Goal: Transaction & Acquisition: Purchase product/service

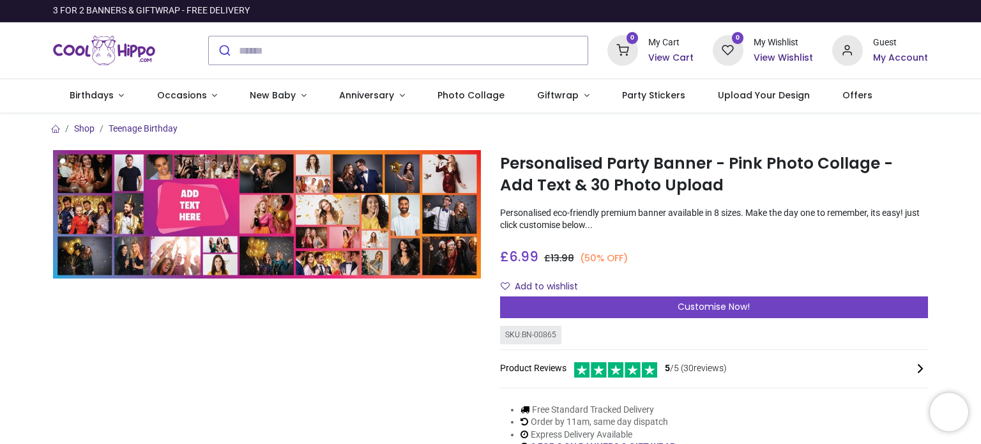
click at [900, 52] on h6 "My Account" at bounding box center [900, 58] width 55 height 13
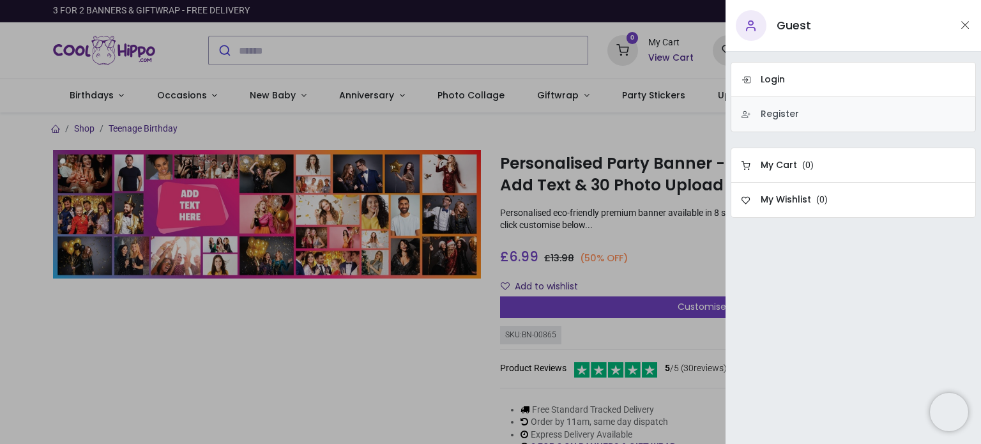
click at [784, 109] on h6 "Register" at bounding box center [780, 114] width 38 height 13
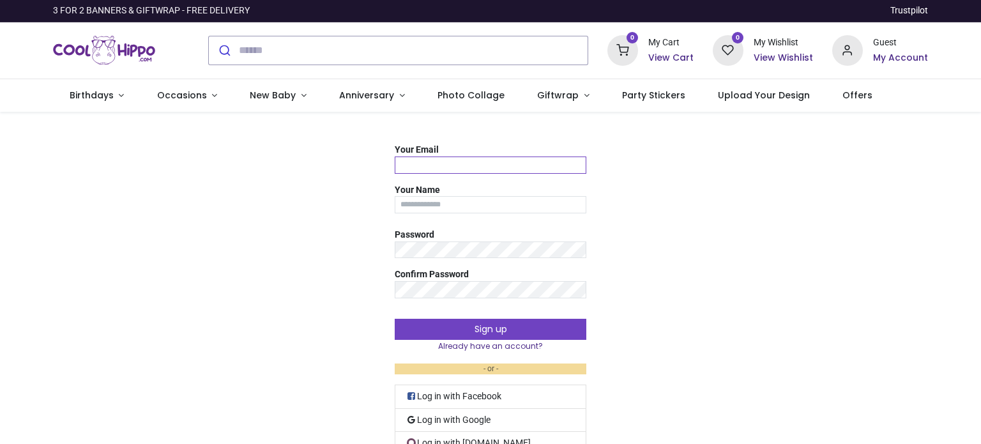
click at [432, 157] on input "Your Email" at bounding box center [491, 165] width 192 height 17
type input "**********"
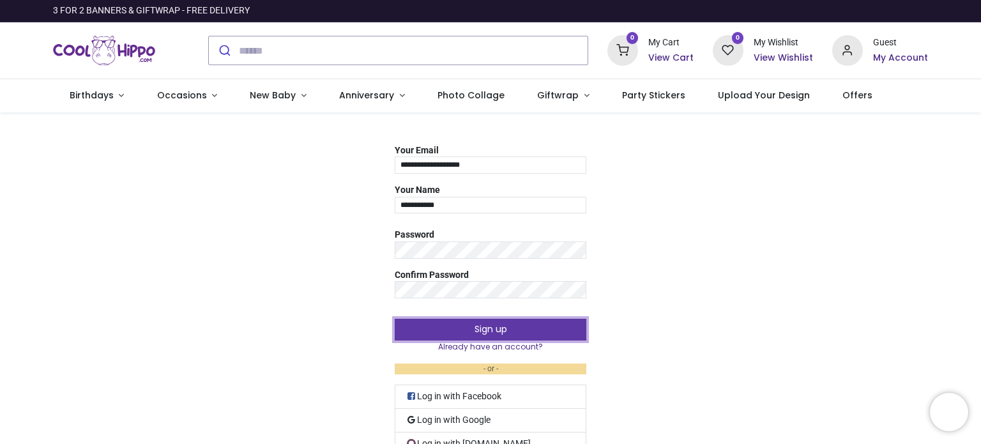
click at [503, 320] on button "Sign up" at bounding box center [491, 330] width 192 height 22
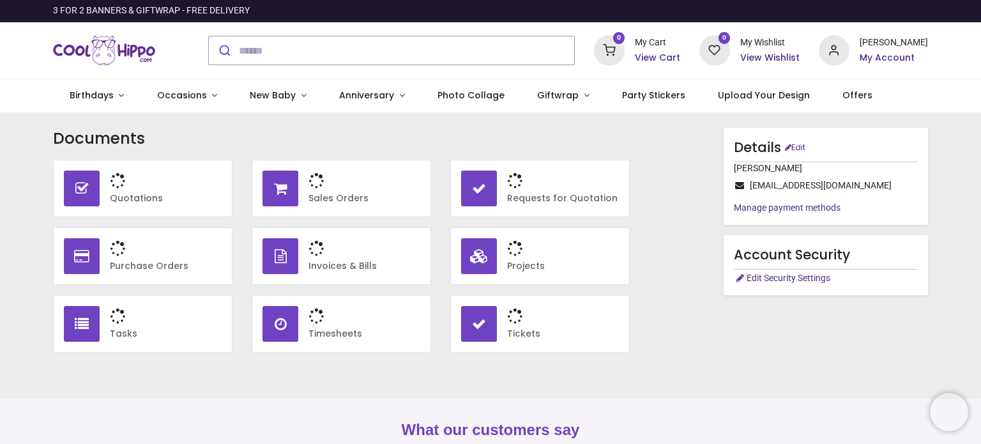
type input "**********"
click at [471, 96] on span "Photo Collage" at bounding box center [471, 95] width 67 height 13
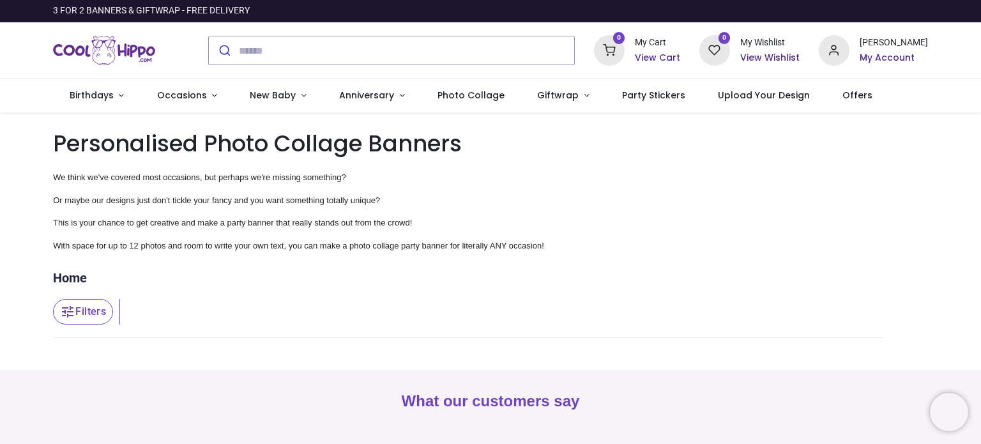
type input "**********"
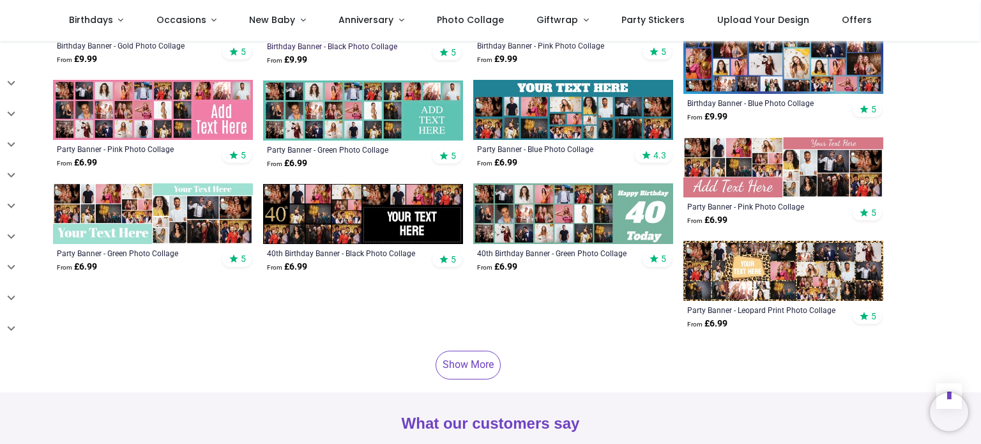
scroll to position [831, 0]
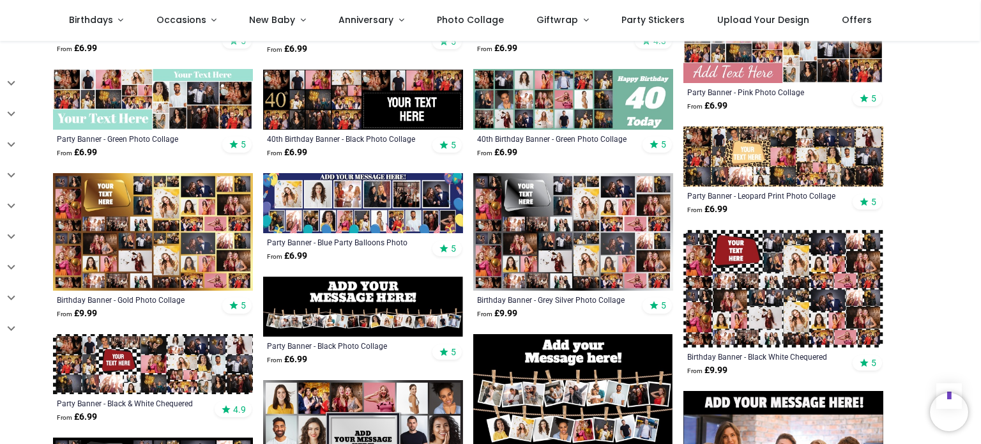
scroll to position [1022, 0]
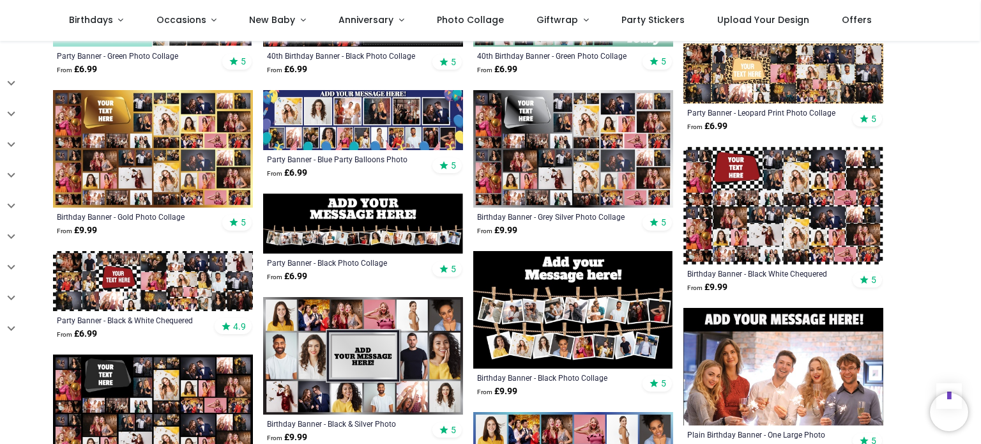
click at [187, 293] on img at bounding box center [153, 281] width 200 height 60
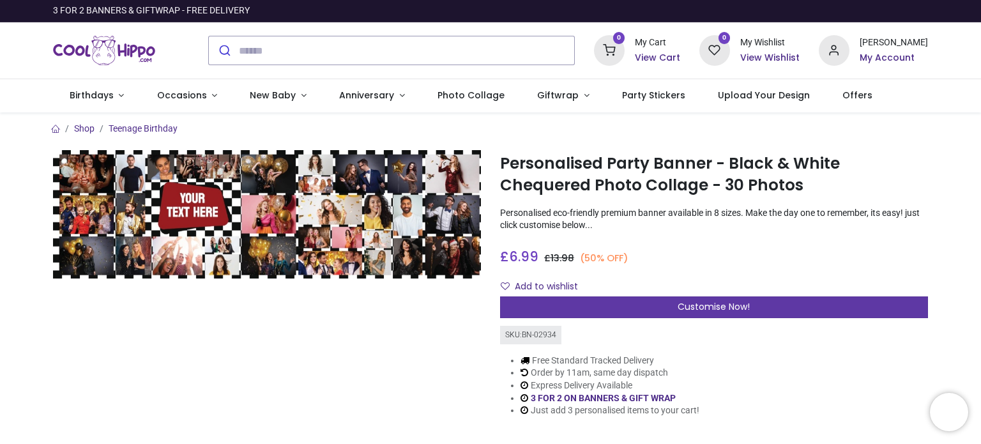
click at [628, 297] on div "Customise Now!" at bounding box center [714, 307] width 428 height 22
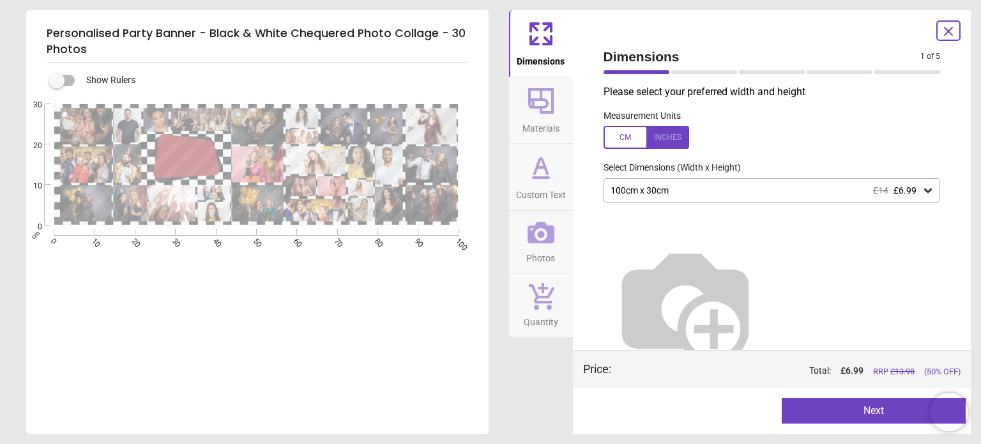
click at [57, 80] on label at bounding box center [57, 80] width 0 height 0
click at [923, 188] on icon at bounding box center [928, 190] width 13 height 13
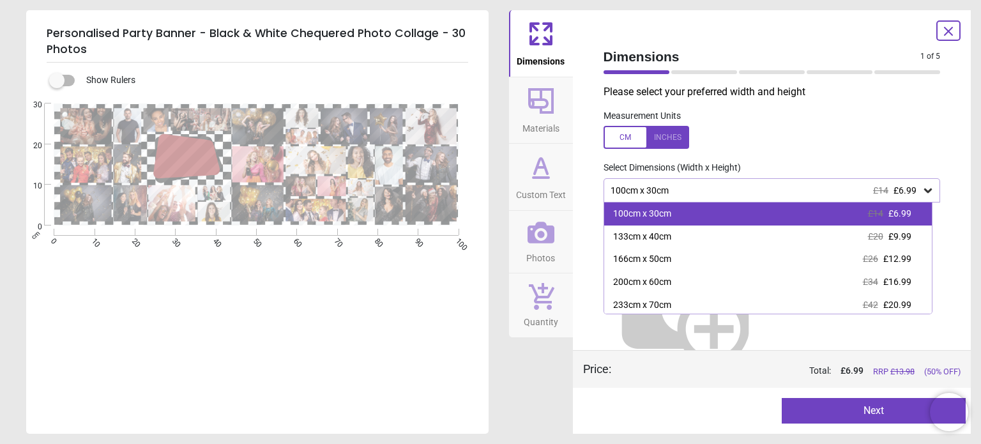
click at [897, 205] on div "100cm x 30cm £14 £6.99" at bounding box center [768, 214] width 328 height 23
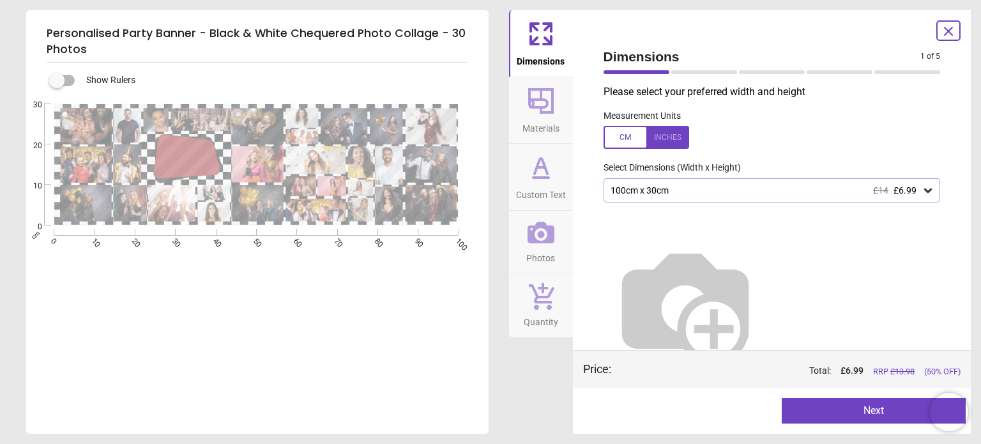
drag, startPoint x: 923, startPoint y: 187, endPoint x: 901, endPoint y: 189, distance: 21.8
click at [923, 188] on icon at bounding box center [928, 190] width 13 height 13
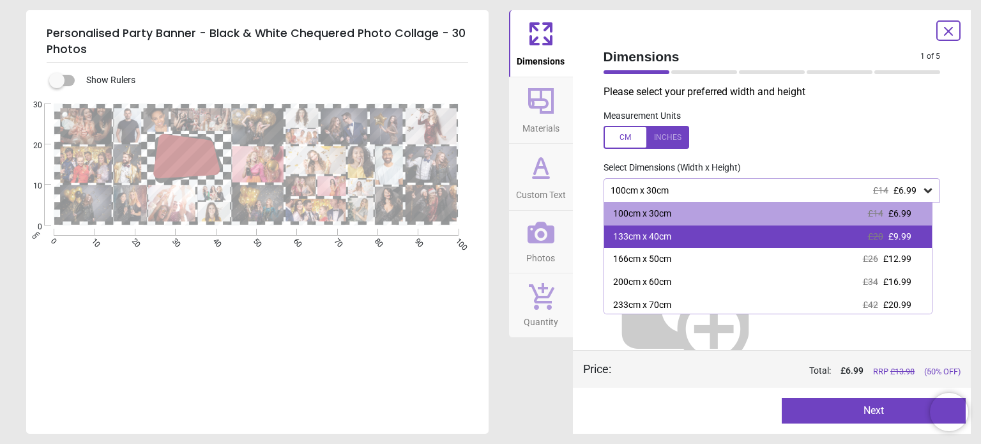
click at [648, 232] on div "133cm x 40cm" at bounding box center [642, 237] width 58 height 13
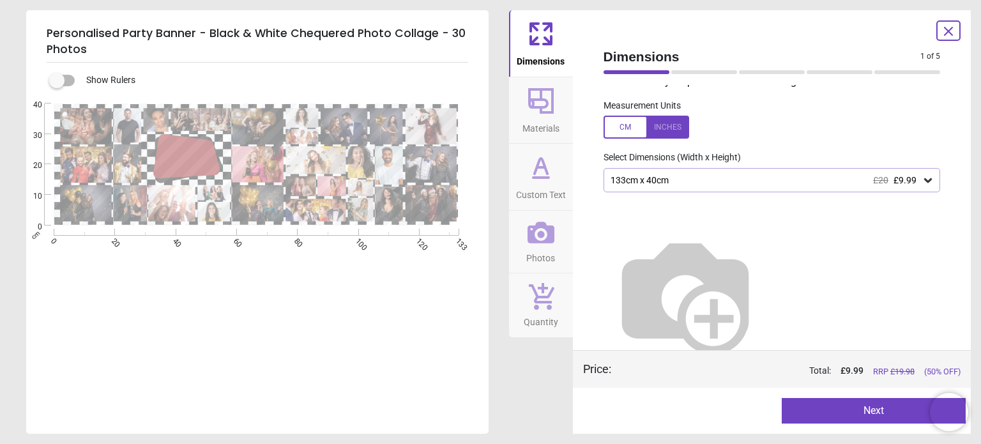
scroll to position [20, 0]
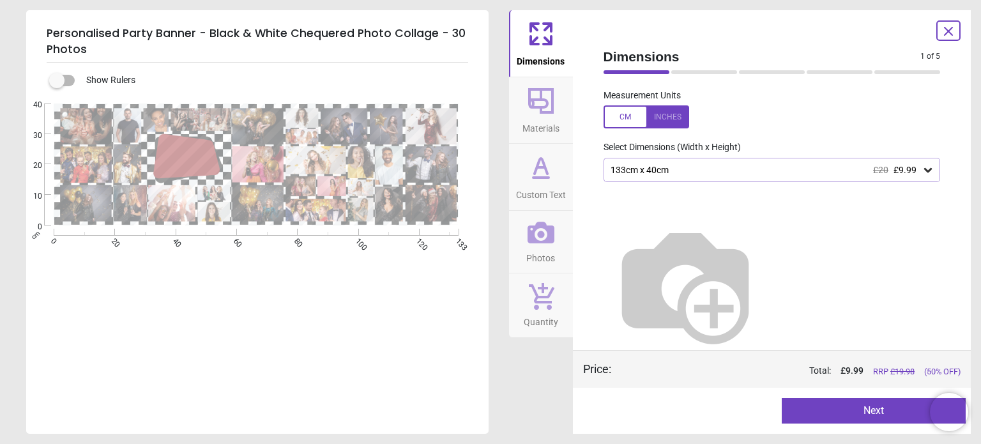
click at [556, 107] on icon at bounding box center [541, 101] width 31 height 31
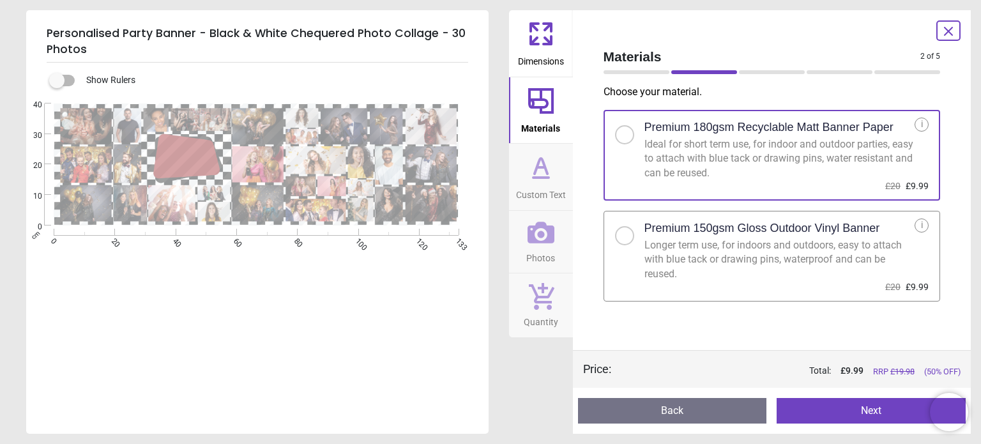
click at [538, 172] on icon at bounding box center [541, 167] width 31 height 31
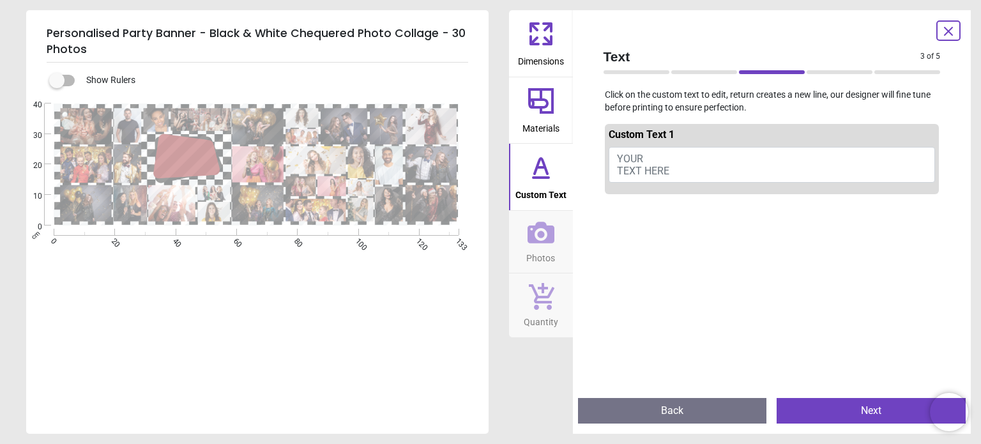
click at [661, 160] on button "YOUR TEXT HERE" at bounding box center [772, 165] width 327 height 36
type textarea "**********"
click at [557, 252] on button "Photos" at bounding box center [541, 242] width 64 height 63
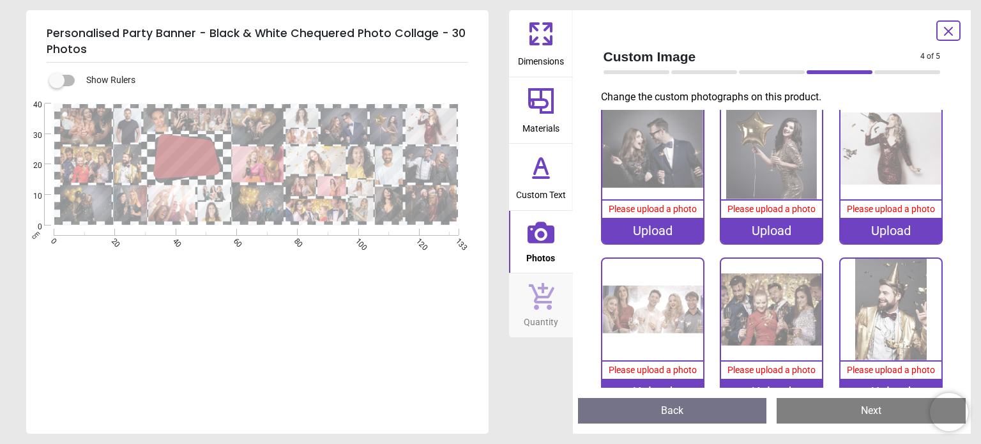
scroll to position [511, 0]
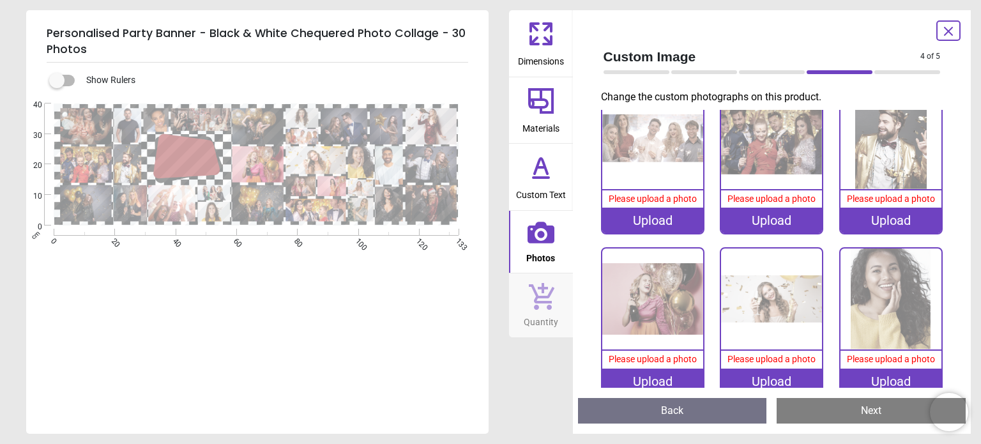
click at [872, 414] on button "Next" at bounding box center [871, 411] width 189 height 26
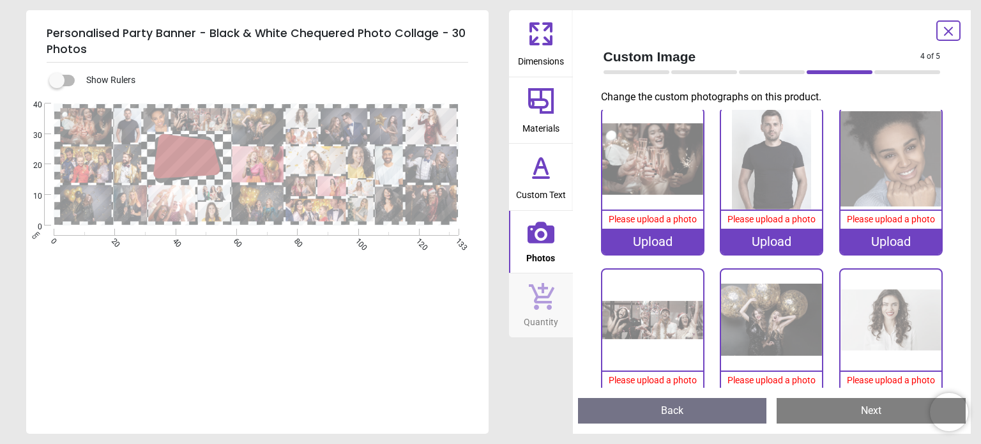
scroll to position [6, 0]
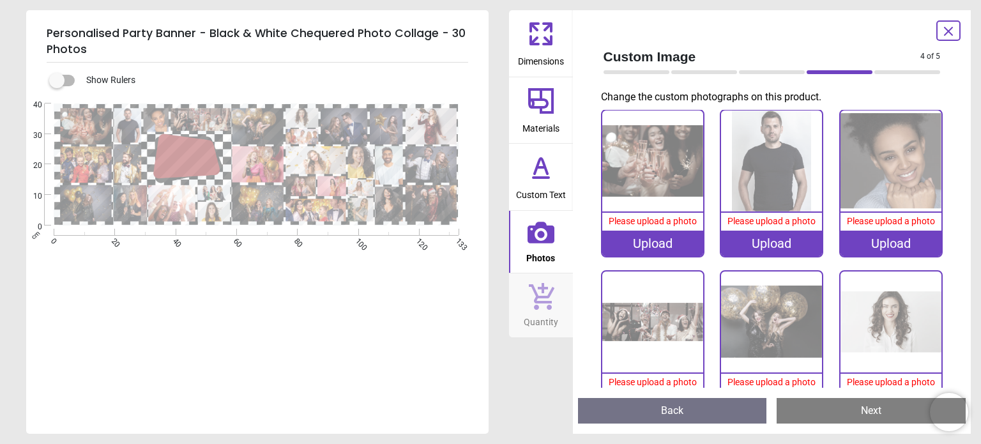
click at [555, 303] on button "Quantity" at bounding box center [541, 305] width 64 height 64
click at [549, 229] on icon at bounding box center [541, 233] width 27 height 22
click at [147, 118] on image at bounding box center [156, 120] width 26 height 24
click at [953, 29] on icon at bounding box center [948, 31] width 15 height 15
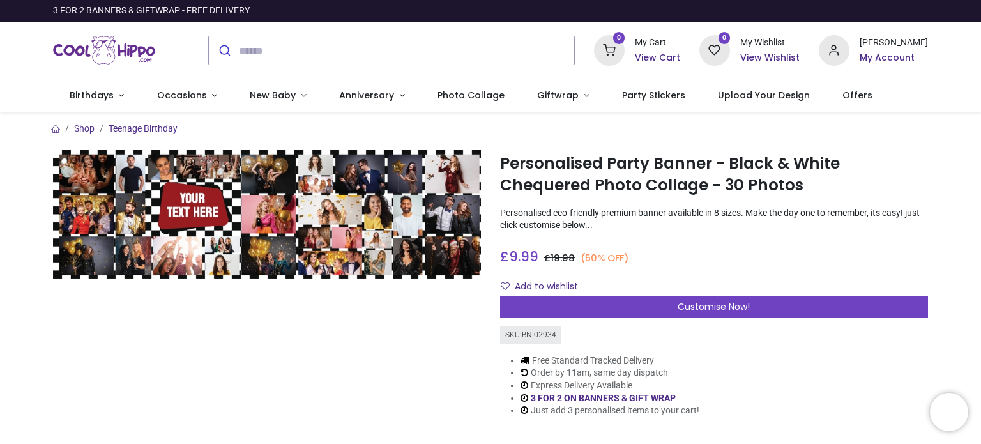
click at [884, 56] on h6 "My Account" at bounding box center [894, 58] width 68 height 13
click at [382, 332] on div at bounding box center [490, 222] width 981 height 444
